Goal: Transaction & Acquisition: Purchase product/service

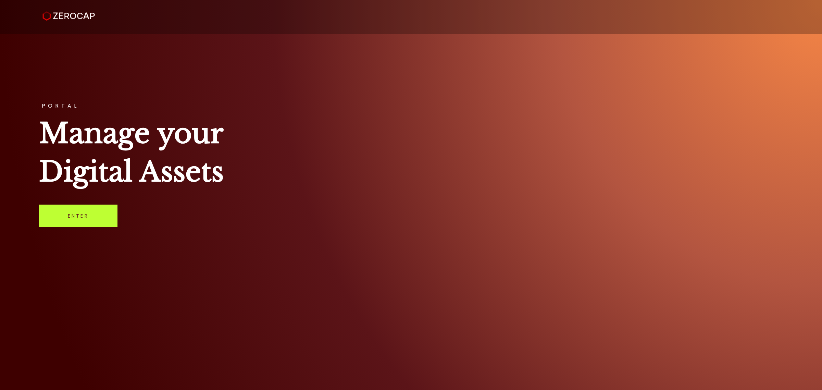
click at [79, 218] on link "Enter" at bounding box center [78, 216] width 78 height 23
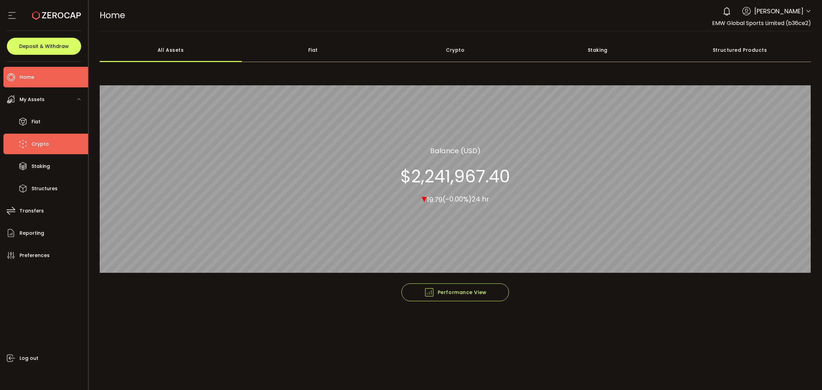
click at [52, 141] on li "Crypto" at bounding box center [45, 144] width 85 height 21
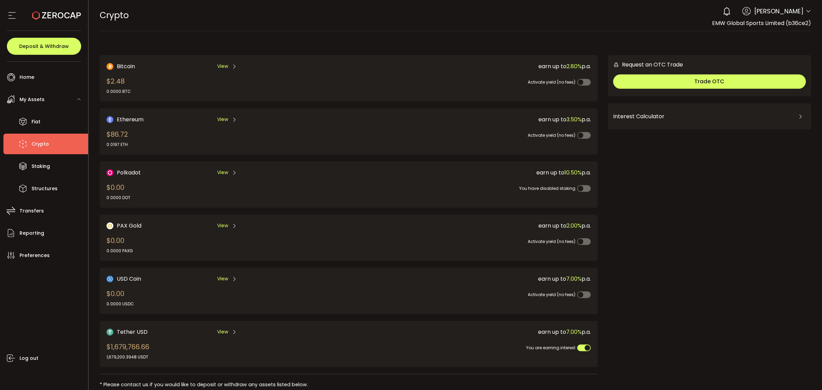
click at [140, 323] on div "Tether USD View $1,679,766.66 1,679,200.3948 USDT earn up to 7.00% p.a. You are…" at bounding box center [349, 344] width 498 height 46
click at [141, 330] on span "Tether USD" at bounding box center [132, 332] width 31 height 9
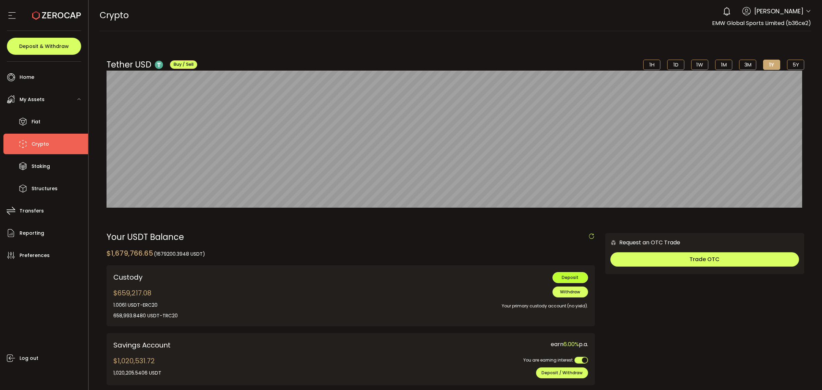
click at [570, 279] on span "Deposit" at bounding box center [570, 277] width 17 height 6
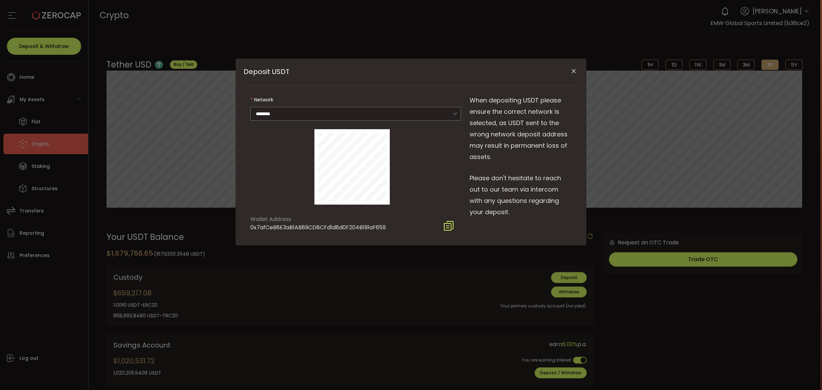
click at [571, 65] on div "Deposit USDT" at bounding box center [411, 72] width 335 height 27
click at [571, 67] on button "Close" at bounding box center [574, 71] width 12 height 12
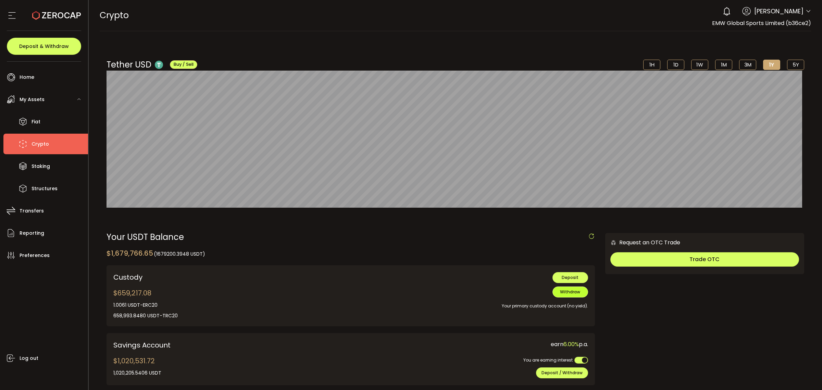
click at [566, 290] on span "Withdraw" at bounding box center [570, 292] width 20 height 6
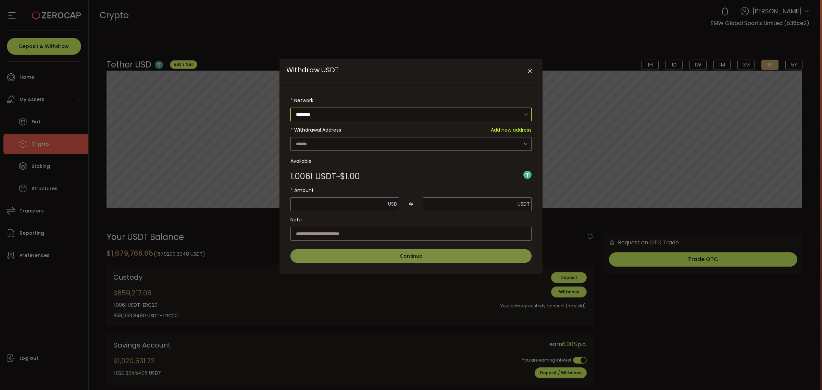
click at [501, 116] on input "********" at bounding box center [411, 115] width 241 height 14
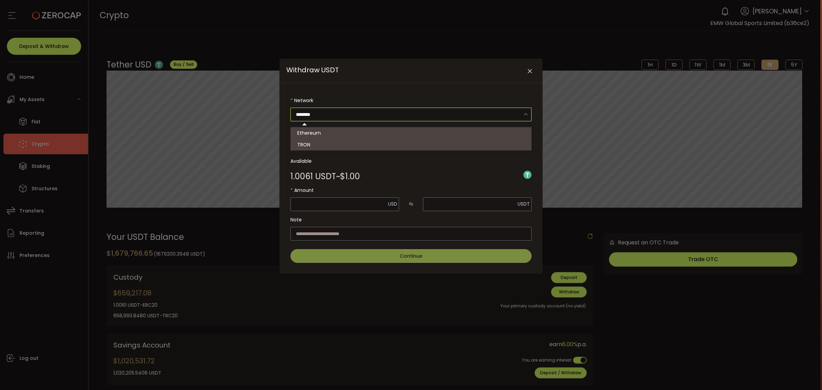
click at [497, 143] on li "TRON" at bounding box center [412, 145] width 243 height 12
type input "****"
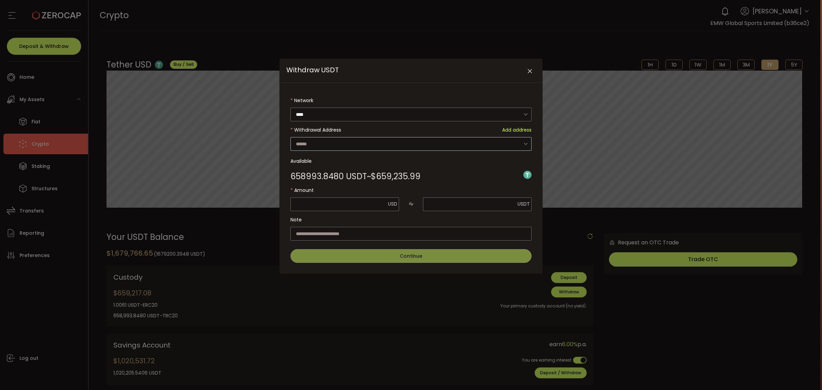
click at [522, 143] on icon "Withdraw USDT" at bounding box center [525, 144] width 9 height 14
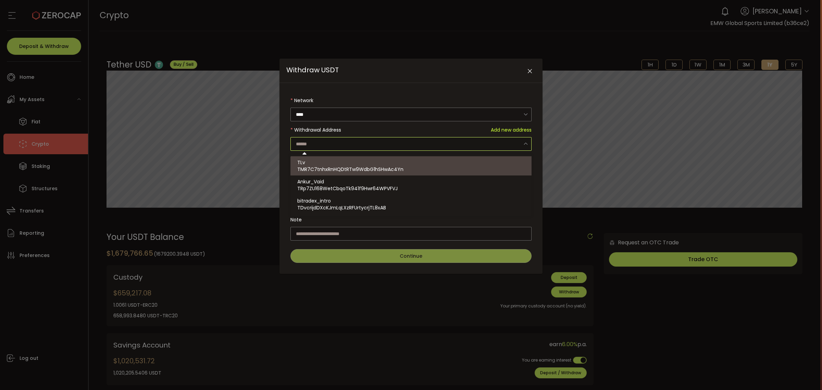
click at [345, 165] on div "TLv TMR7C7tnhxRnHQDtRTw9WdbG1hSHwAc4Yn" at bounding box center [411, 165] width 229 height 19
type input "**********"
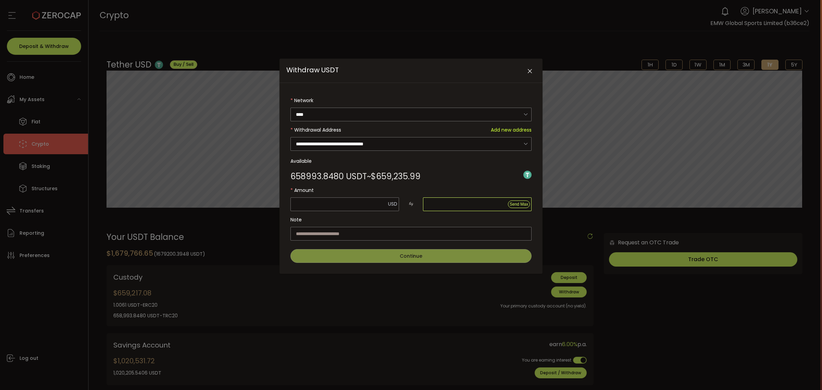
click at [454, 208] on input "Withdraw USDT" at bounding box center [477, 204] width 109 height 14
type input "****"
type input "*"
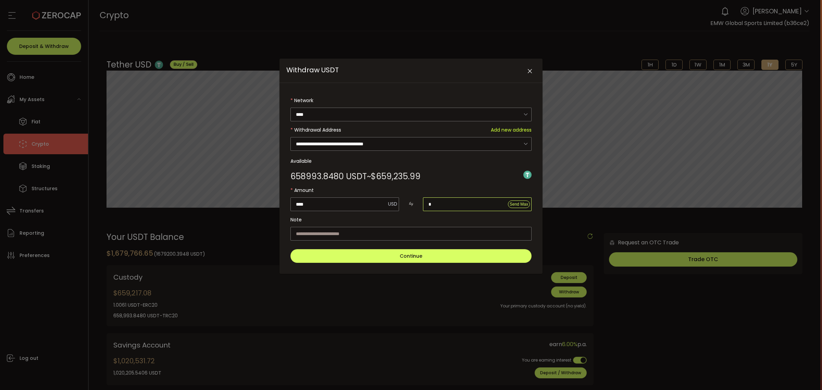
type input "*****"
type input "**"
type input "******"
type input "***"
click at [453, 236] on input "Withdraw USDT" at bounding box center [411, 234] width 241 height 14
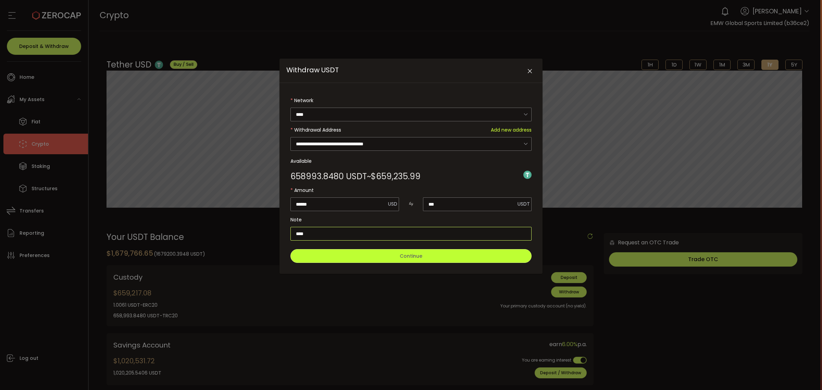
type input "****"
click at [439, 255] on button "Continue" at bounding box center [411, 256] width 241 height 14
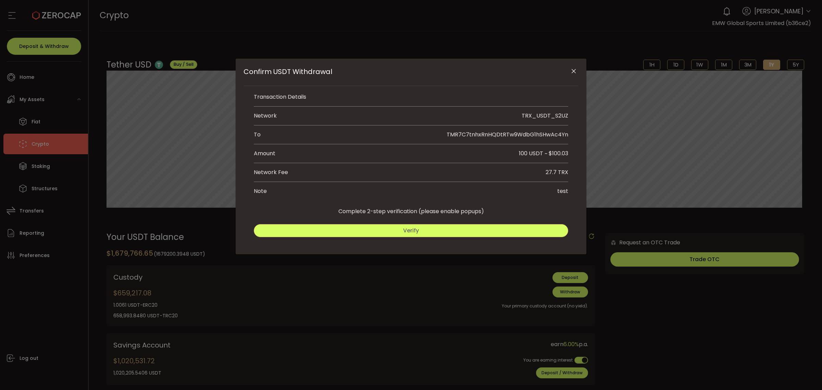
click at [437, 231] on button "Verify" at bounding box center [411, 230] width 315 height 13
click at [520, 223] on div "Go Back Submit" at bounding box center [411, 228] width 315 height 23
click at [523, 235] on button "Submit" at bounding box center [491, 230] width 156 height 13
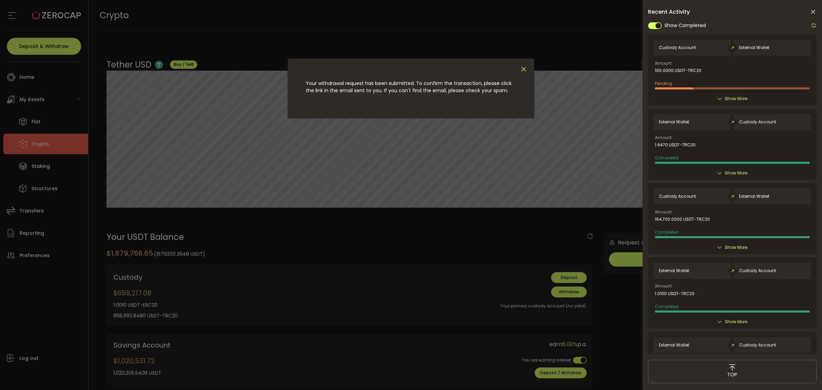
click at [525, 68] on icon "Close" at bounding box center [524, 69] width 8 height 8
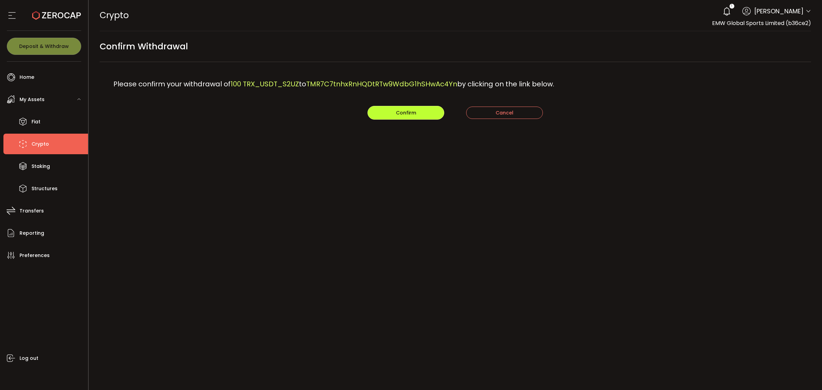
click at [427, 113] on button "Confirm" at bounding box center [406, 113] width 77 height 14
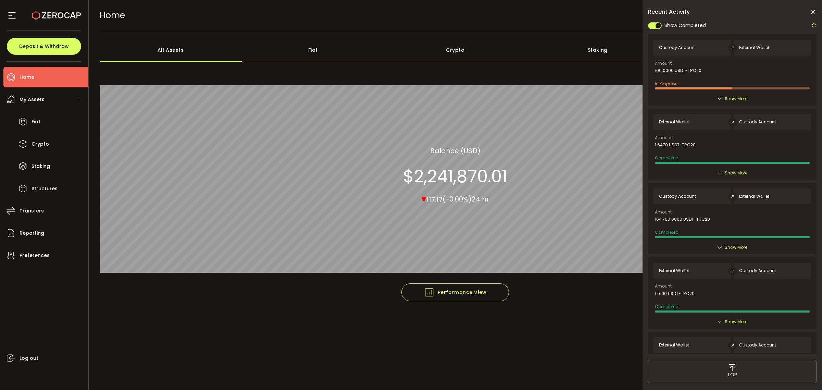
click at [729, 99] on span "Show More" at bounding box center [736, 98] width 23 height 7
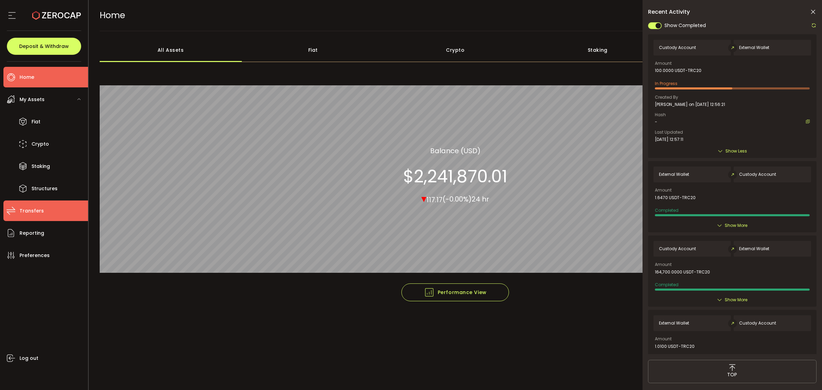
click at [43, 209] on li "Transfers" at bounding box center [45, 210] width 85 height 21
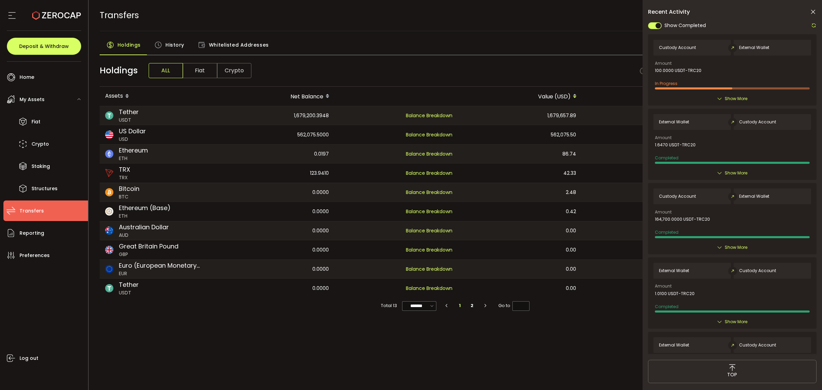
click at [175, 47] on span "History" at bounding box center [174, 45] width 19 height 14
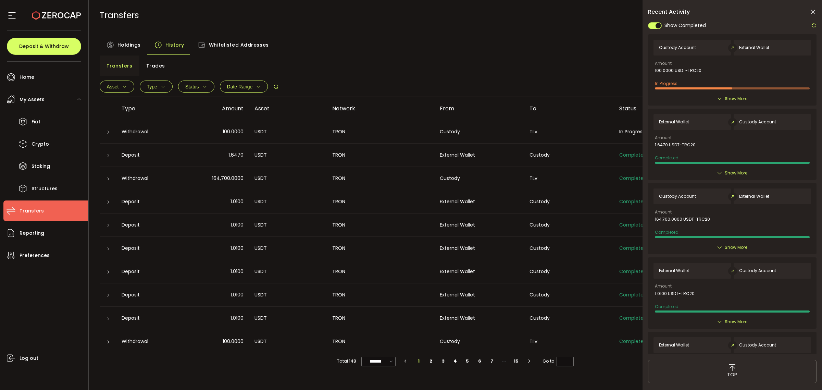
click at [107, 133] on icon at bounding box center [108, 132] width 4 height 4
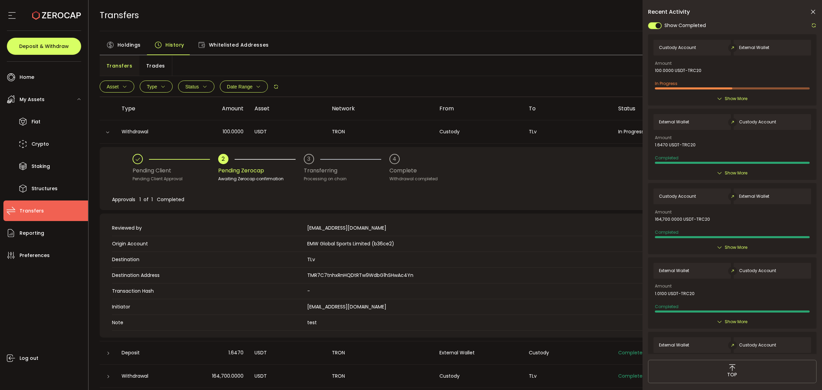
click at [180, 123] on td "100.0000" at bounding box center [213, 131] width 72 height 23
click at [812, 14] on icon at bounding box center [813, 12] width 7 height 7
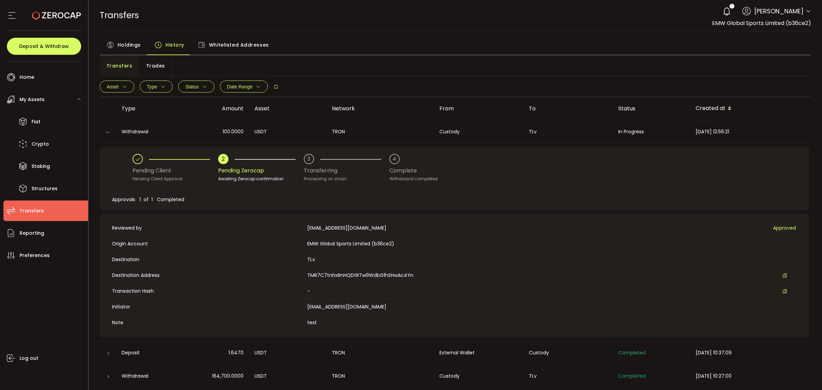
click at [526, 23] on div "TRANSFERS Buy Power $0.00 USD Transfers Transfers Verify Your Identity 1 Suet Y…" at bounding box center [456, 15] width 712 height 31
click at [470, 39] on div "Holdings History Whitelisted Addresses" at bounding box center [456, 46] width 712 height 17
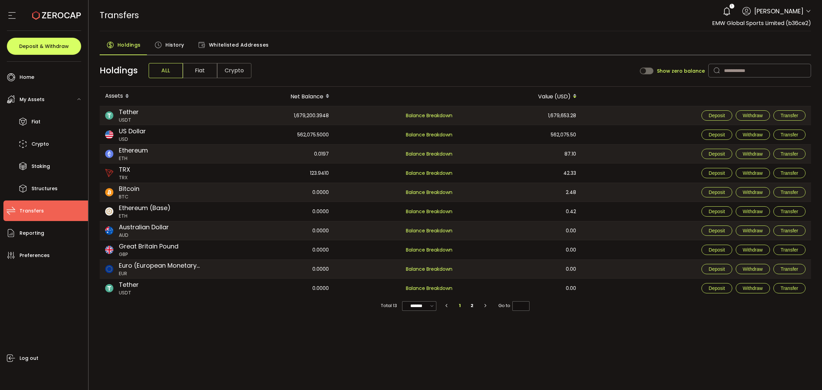
click at [159, 44] on icon at bounding box center [159, 45] width 8 height 8
click at [182, 42] on span "History" at bounding box center [174, 45] width 19 height 14
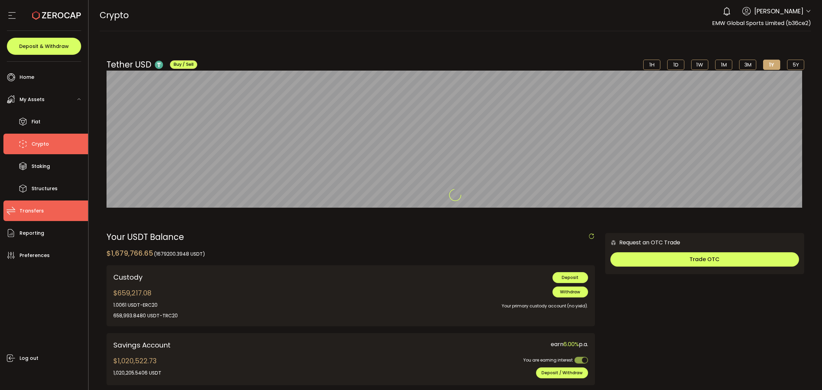
click at [47, 213] on li "Transfers" at bounding box center [45, 210] width 85 height 21
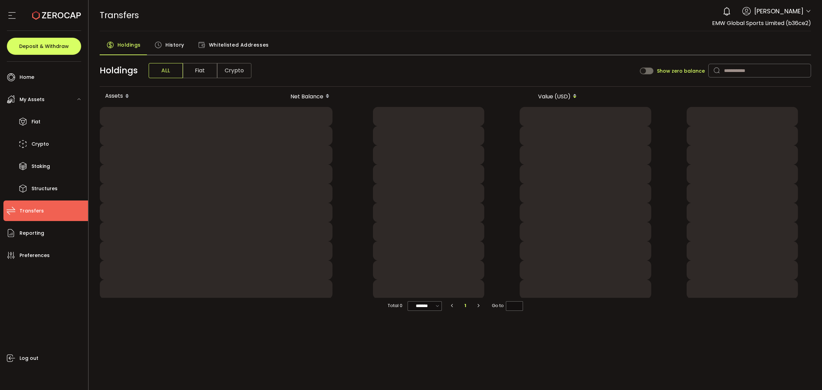
click at [176, 51] on span "History" at bounding box center [174, 45] width 19 height 14
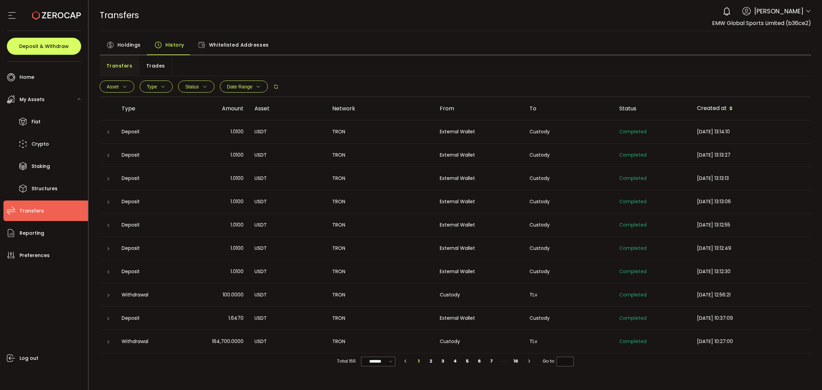
click at [466, 134] on div "External Wallet" at bounding box center [479, 132] width 90 height 8
click at [405, 129] on div "TRON" at bounding box center [381, 132] width 108 height 8
click at [106, 292] on div at bounding box center [107, 295] width 5 height 7
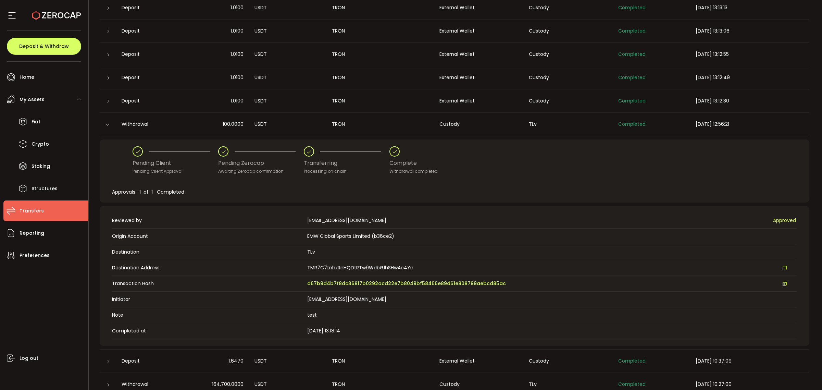
scroll to position [171, 0]
drag, startPoint x: 426, startPoint y: 282, endPoint x: 513, endPoint y: 290, distance: 87.7
click at [513, 290] on td "Transaction Hash d67b9d4b7f8dc36817b0292acd22e7b8049bf58466e89d61e808799aebcd85…" at bounding box center [454, 283] width 685 height 16
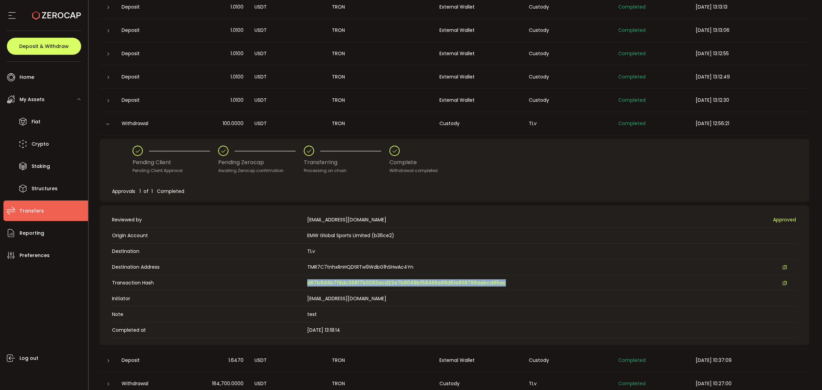
drag, startPoint x: 515, startPoint y: 283, endPoint x: 302, endPoint y: 282, distance: 212.4
click at [302, 282] on div "Transaction Hash d67b9d4b7f8dc36817b0292acd22e7b8049bf58466e89d61e808799aebcd85…" at bounding box center [454, 282] width 685 height 7
copy div "d67b9d4b7f8dc36817b0292acd22e7b8049bf58466e89d61e808799aebcd85ac"
